Goal: Task Accomplishment & Management: Complete application form

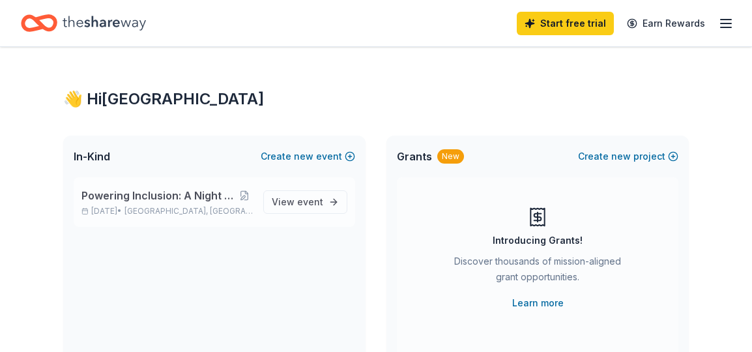
click at [203, 197] on span "Powering Inclusion: A Night Out with PROVAIL" at bounding box center [158, 196] width 154 height 16
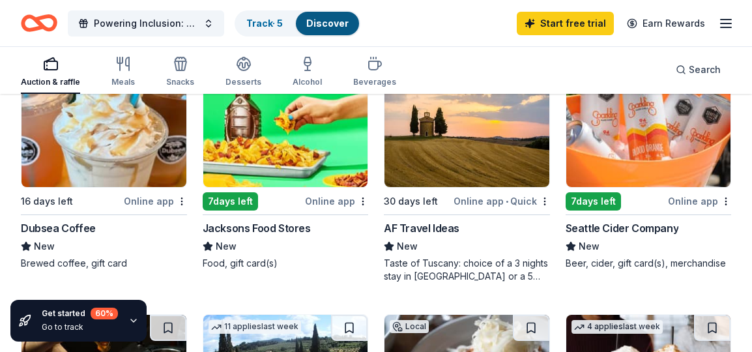
scroll to position [681, 0]
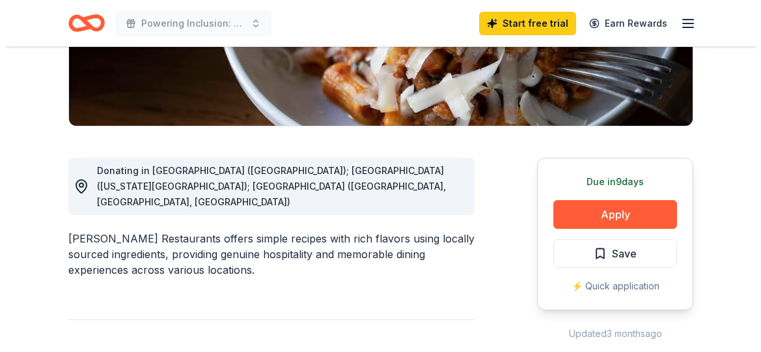
scroll to position [326, 0]
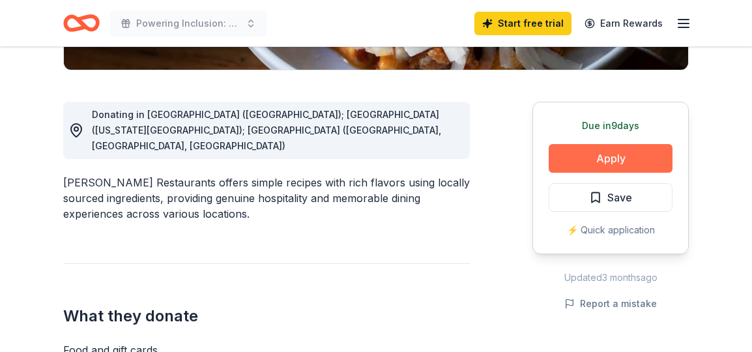
click at [622, 161] on button "Apply" at bounding box center [610, 158] width 124 height 29
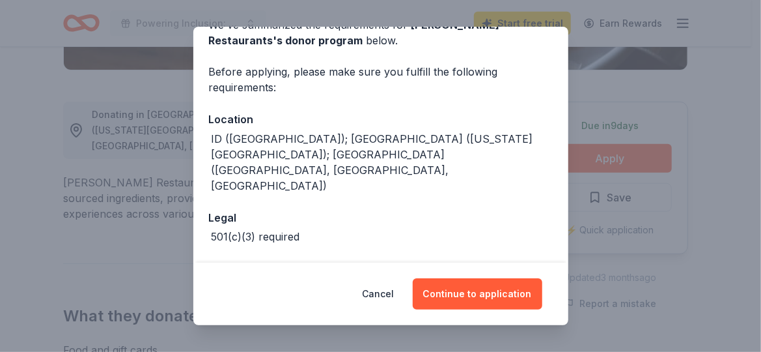
scroll to position [77, 0]
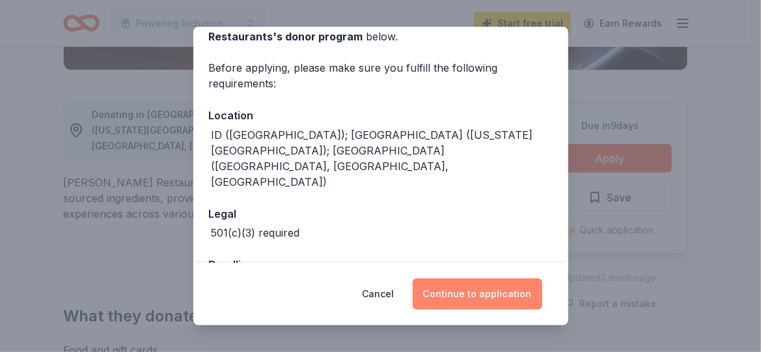
click at [496, 298] on button "Continue to application" at bounding box center [478, 293] width 130 height 31
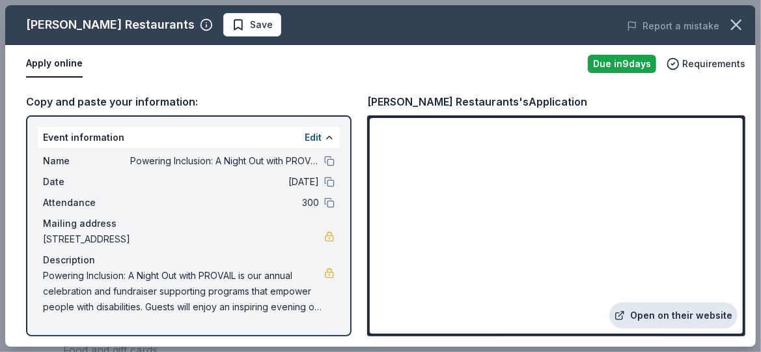
click at [673, 317] on link "Open on their website" at bounding box center [674, 315] width 128 height 26
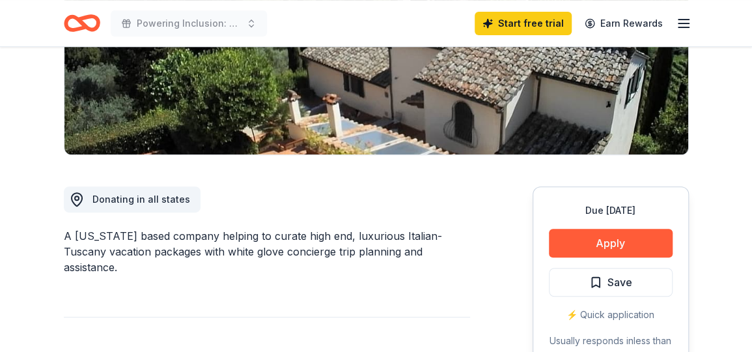
scroll to position [261, 0]
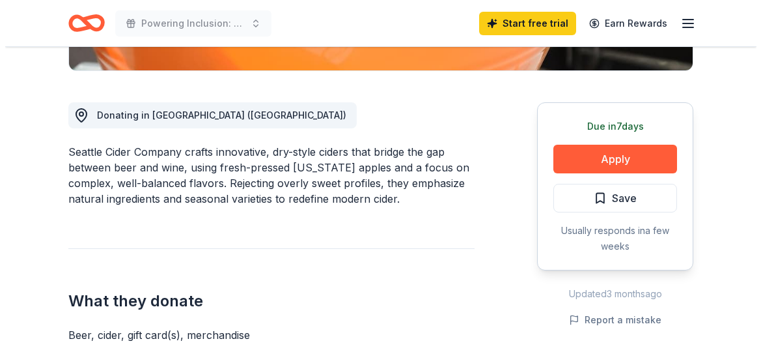
scroll to position [326, 0]
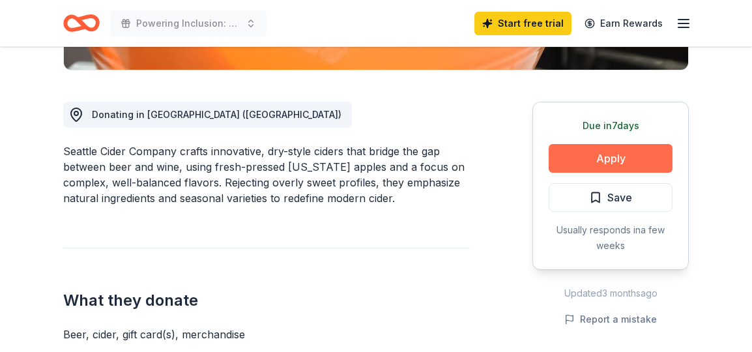
click at [621, 153] on button "Apply" at bounding box center [610, 158] width 124 height 29
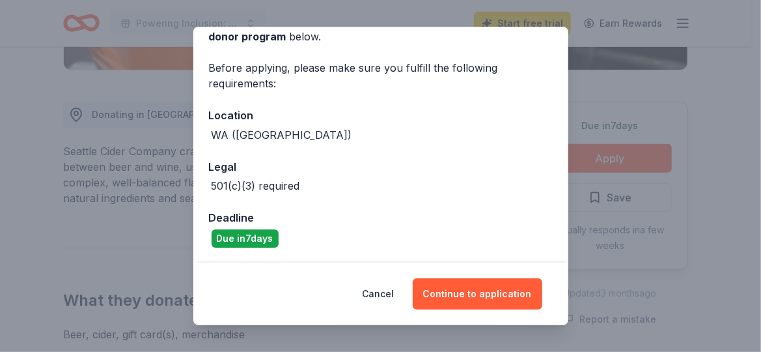
scroll to position [0, 0]
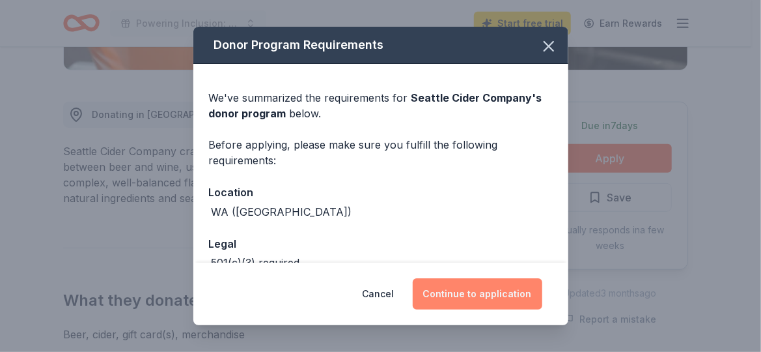
click at [482, 297] on button "Continue to application" at bounding box center [478, 293] width 130 height 31
